Goal: Information Seeking & Learning: Check status

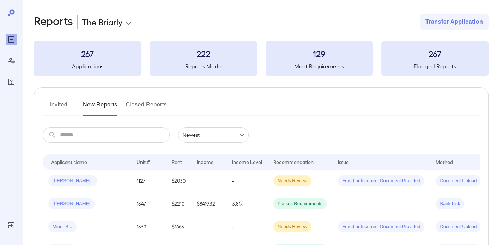
click at [58, 103] on button "Invited" at bounding box center [59, 107] width 32 height 17
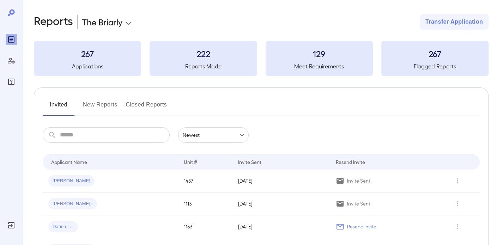
click at [101, 108] on button "New Reports" at bounding box center [100, 107] width 35 height 17
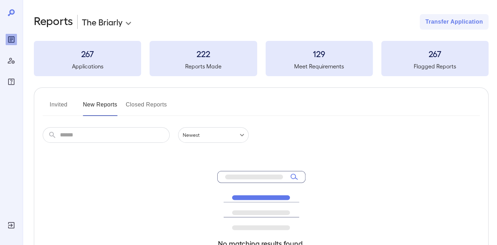
click at [53, 105] on button "Invited" at bounding box center [59, 107] width 32 height 17
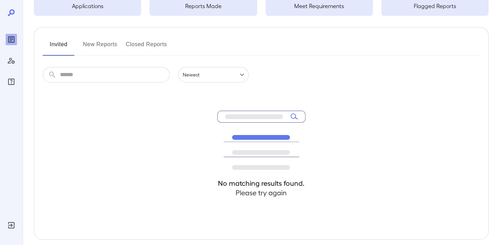
scroll to position [92, 0]
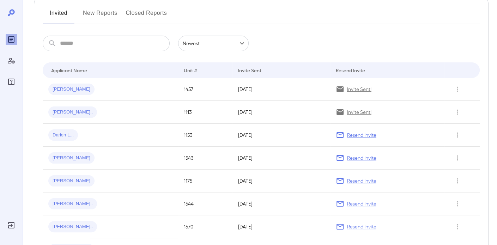
click at [109, 12] on button "New Reports" at bounding box center [100, 15] width 35 height 17
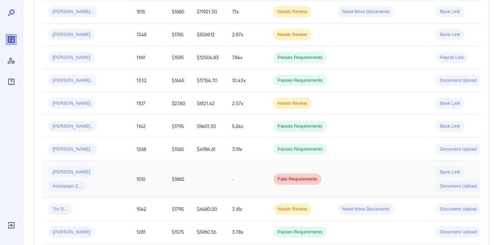
scroll to position [423, 0]
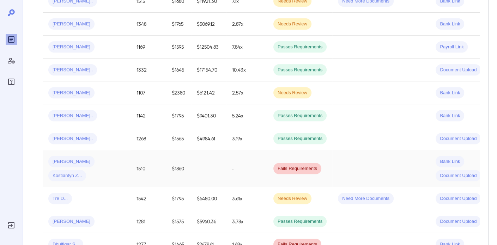
click at [211, 156] on td at bounding box center [208, 168] width 35 height 37
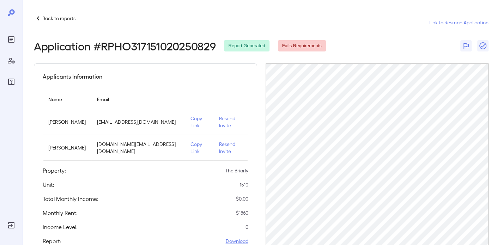
click at [39, 25] on div "Back to reports Link to Resman Application" at bounding box center [261, 22] width 455 height 17
click at [53, 17] on p "Back to reports" at bounding box center [58, 18] width 33 height 7
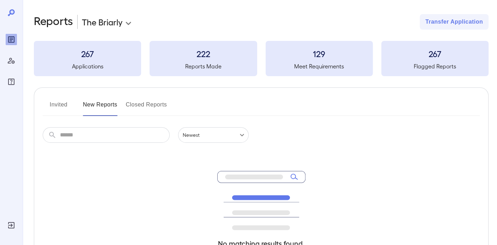
click at [152, 112] on button "Closed Reports" at bounding box center [146, 107] width 41 height 17
click at [110, 107] on button "New Reports" at bounding box center [100, 107] width 35 height 17
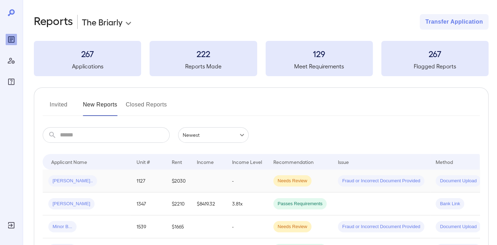
click at [123, 182] on div "[PERSON_NAME].." at bounding box center [86, 180] width 77 height 11
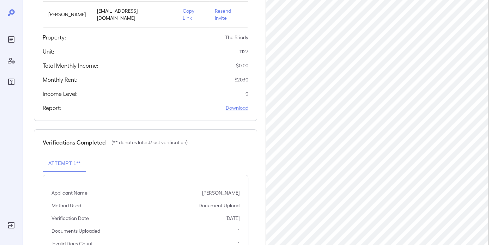
scroll to position [146, 0]
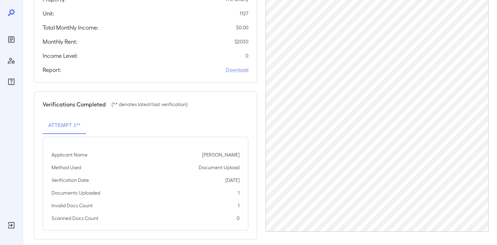
scroll to position [146, 0]
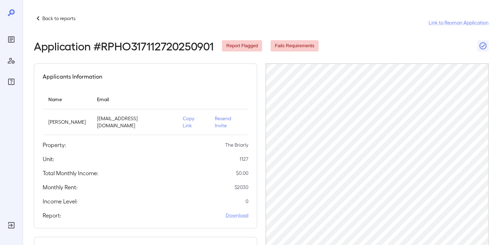
click at [53, 16] on p "Back to reports" at bounding box center [58, 18] width 33 height 7
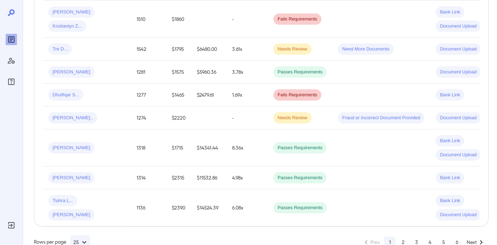
scroll to position [580, 0]
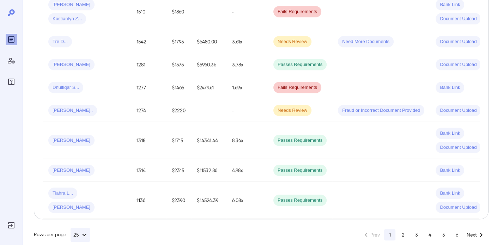
click at [404, 229] on button "2" at bounding box center [402, 234] width 11 height 11
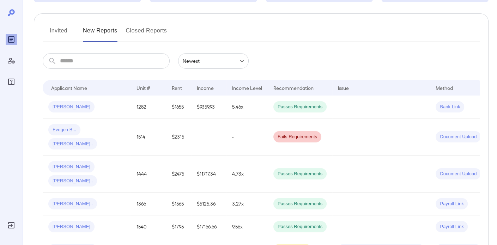
scroll to position [44, 0]
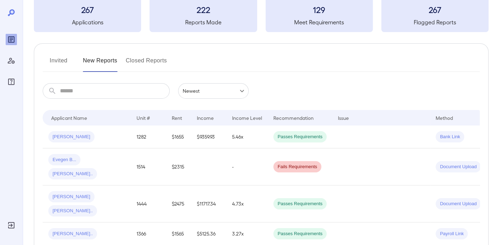
click at [58, 57] on button "Invited" at bounding box center [59, 63] width 32 height 17
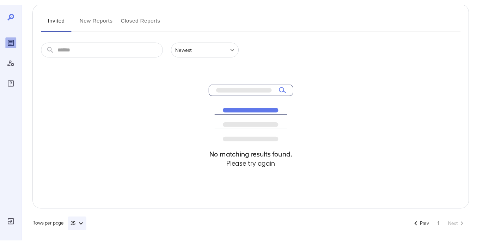
scroll to position [92, 0]
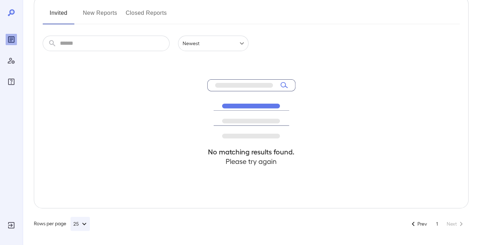
click at [276, 135] on icon at bounding box center [251, 136] width 58 height 5
drag, startPoint x: 184, startPoint y: 119, endPoint x: 309, endPoint y: 114, distance: 124.6
click at [309, 114] on div "No matching results found. Please try again" at bounding box center [251, 129] width 417 height 157
drag, startPoint x: 266, startPoint y: 124, endPoint x: 241, endPoint y: 129, distance: 25.6
click at [246, 134] on icon at bounding box center [251, 108] width 88 height 59
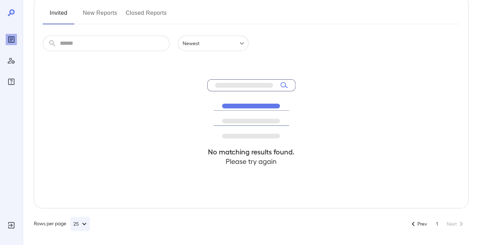
drag, startPoint x: 223, startPoint y: 106, endPoint x: 281, endPoint y: 107, distance: 58.2
click at [281, 107] on icon at bounding box center [251, 108] width 88 height 59
drag, startPoint x: 224, startPoint y: 79, endPoint x: 229, endPoint y: 85, distance: 7.7
click at [229, 85] on g at bounding box center [251, 108] width 88 height 59
